Goal: Task Accomplishment & Management: Manage account settings

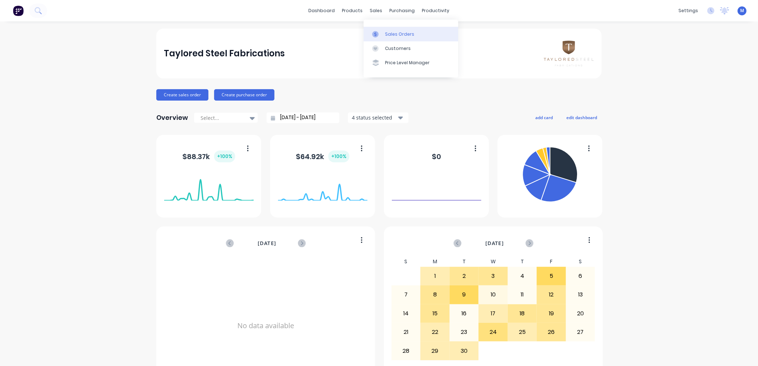
click at [393, 33] on div "Sales Orders" at bounding box center [399, 34] width 29 height 6
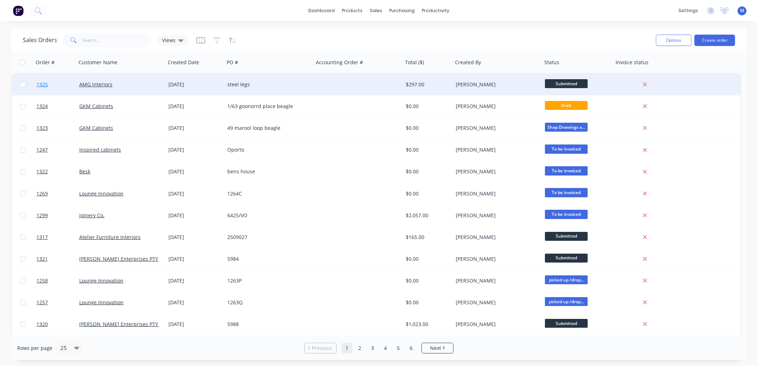
click at [45, 84] on span "1325" at bounding box center [41, 84] width 11 height 7
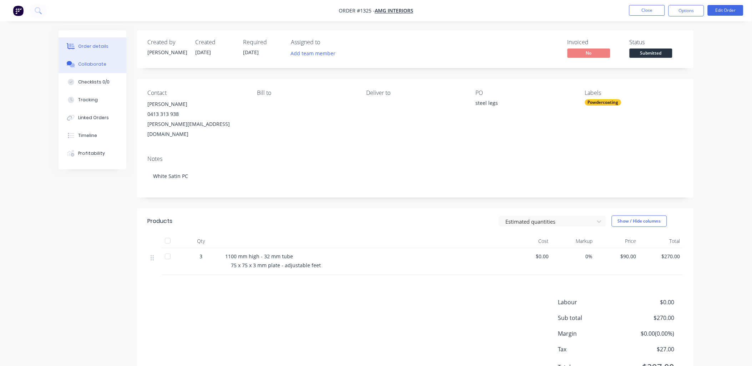
click at [95, 64] on div "Collaborate" at bounding box center [92, 64] width 28 height 6
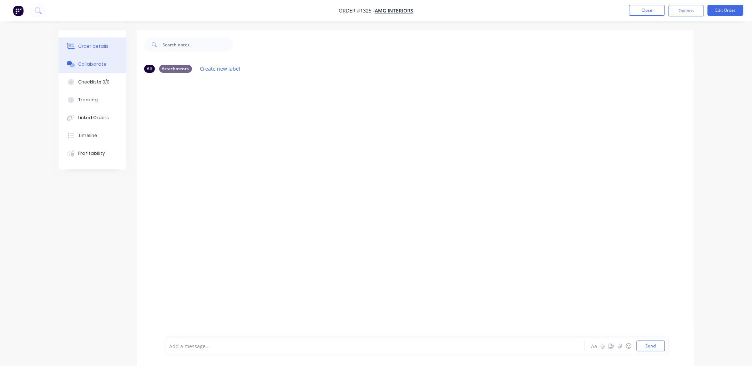
click at [102, 49] on div "Order details" at bounding box center [93, 46] width 30 height 6
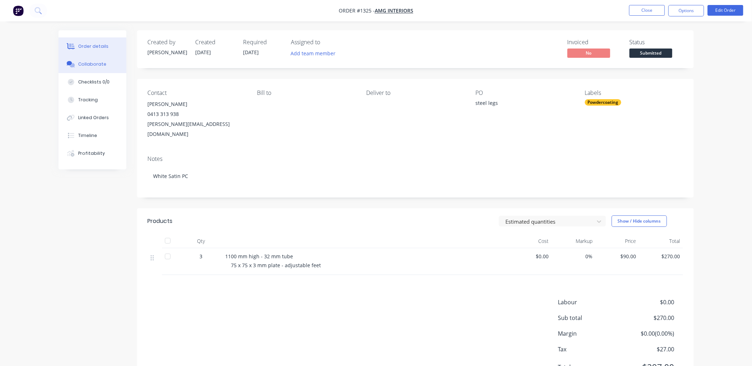
click at [103, 67] on div "Collaborate" at bounding box center [92, 64] width 28 height 6
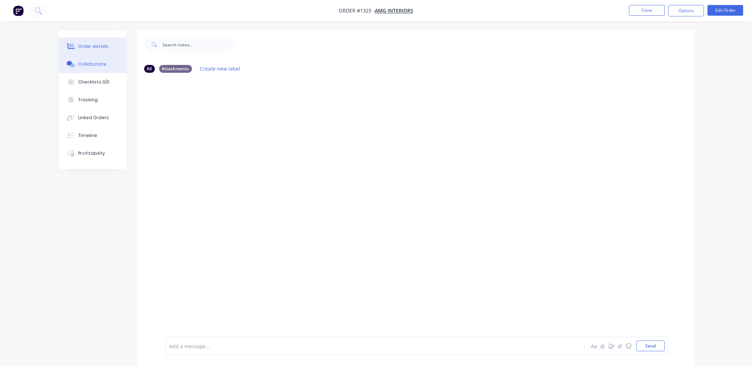
click at [98, 43] on div "Order details" at bounding box center [93, 46] width 30 height 6
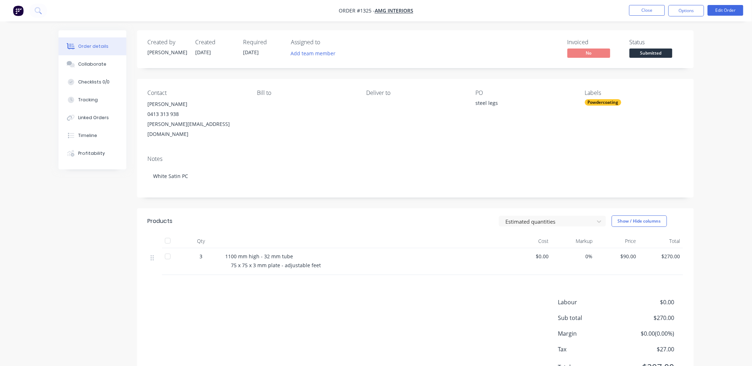
click at [329, 298] on div "Labour $0.00 Sub total $270.00 Margin $0.00 ( 0.00 %) Tax $27.00 Total $297.00" at bounding box center [415, 339] width 535 height 83
